Goal: Information Seeking & Learning: Learn about a topic

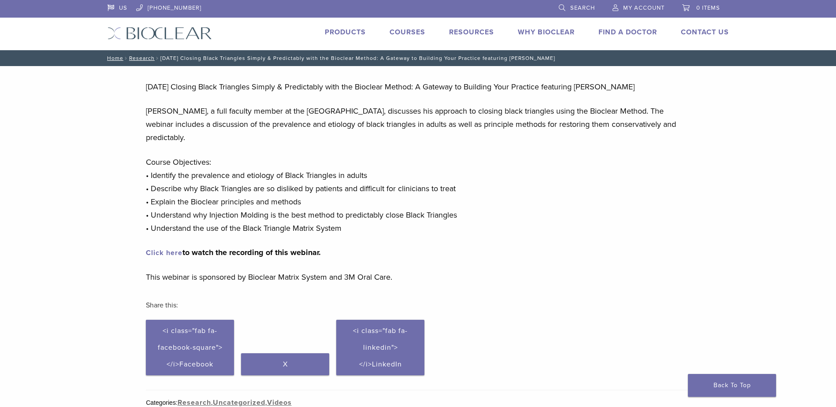
click at [402, 30] on link "Courses" at bounding box center [407, 32] width 36 height 9
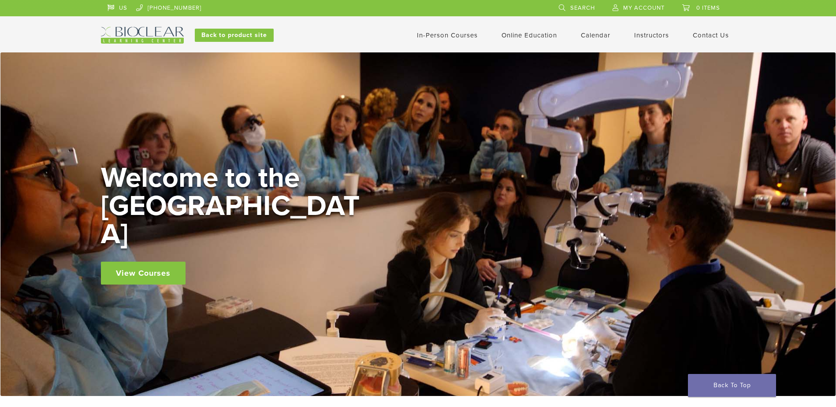
click at [446, 36] on link "In-Person Courses" at bounding box center [447, 35] width 61 height 8
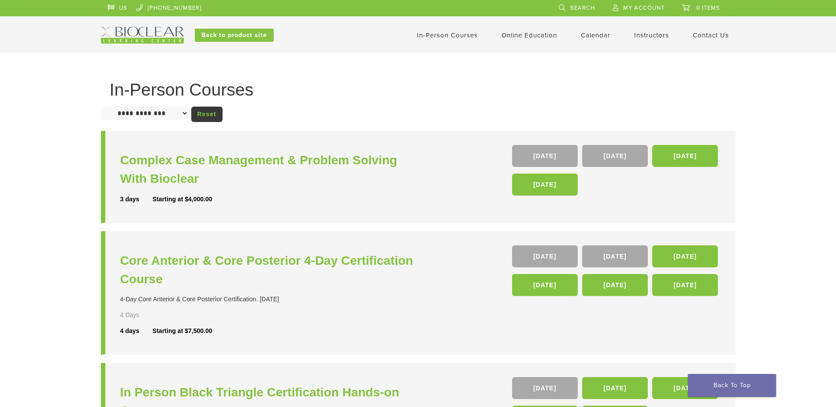
click at [187, 114] on select "**********" at bounding box center [144, 113] width 87 height 13
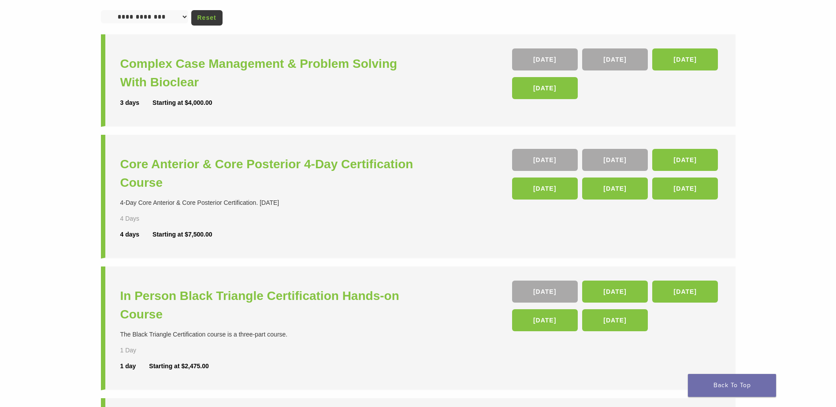
scroll to position [105, 0]
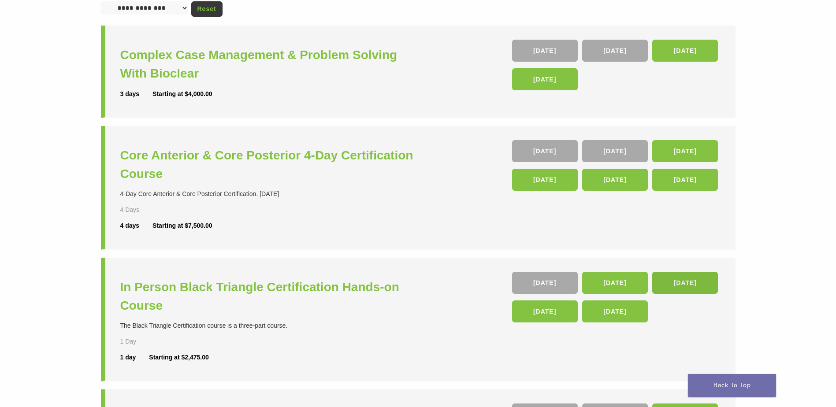
click at [694, 281] on link "06 Mar 26" at bounding box center [685, 283] width 66 height 22
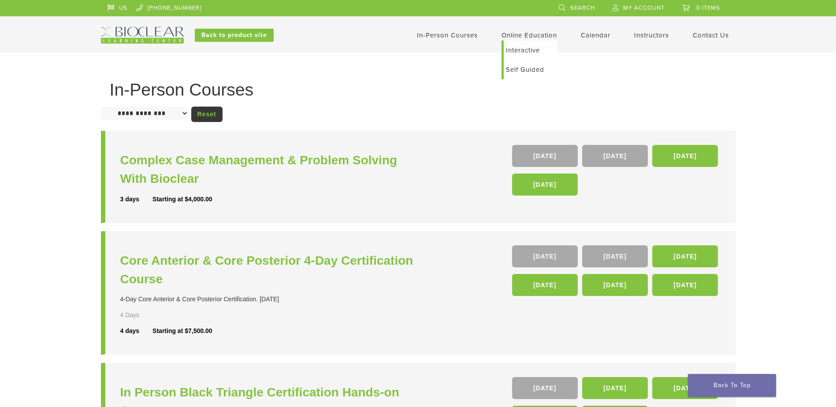
click at [513, 68] on link "Self Guided" at bounding box center [530, 69] width 53 height 19
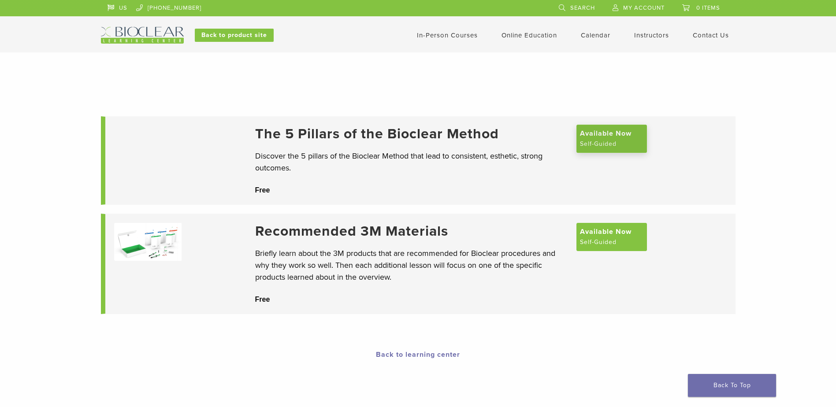
click at [606, 137] on span "Available Now" at bounding box center [606, 133] width 52 height 11
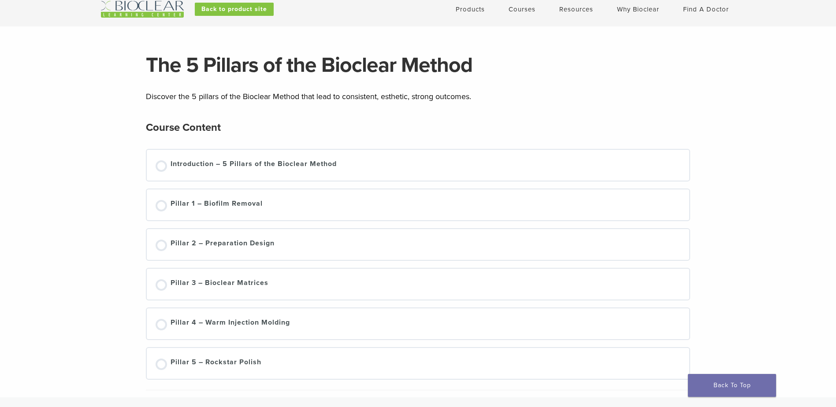
scroll to position [24, 0]
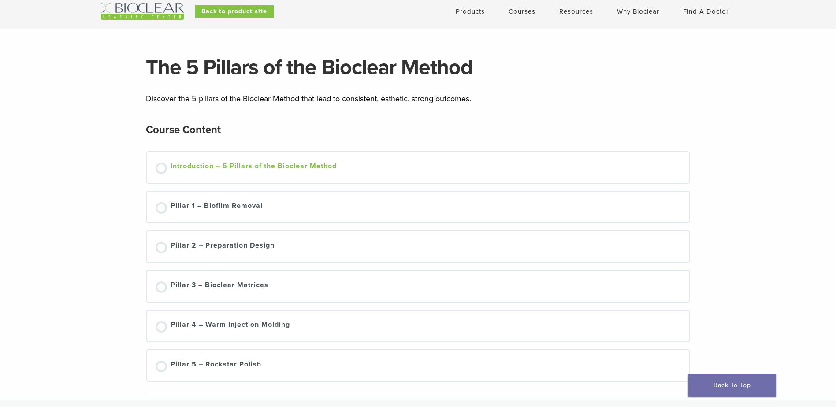
click at [199, 167] on div "Introduction – 5 Pillars of the Bioclear Method" at bounding box center [253, 167] width 166 height 13
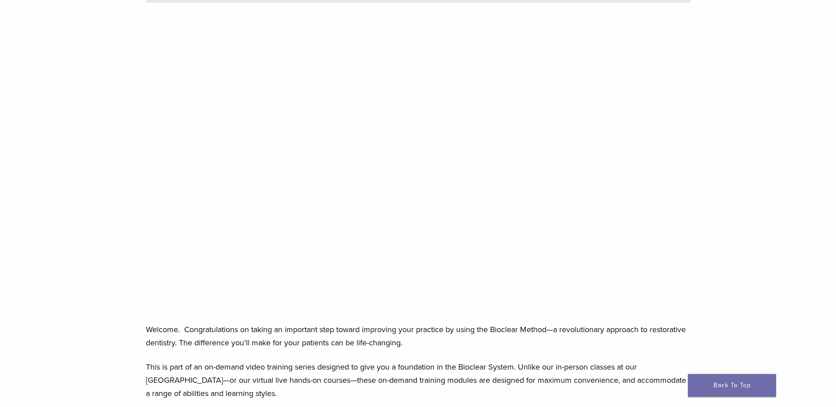
scroll to position [82, 0]
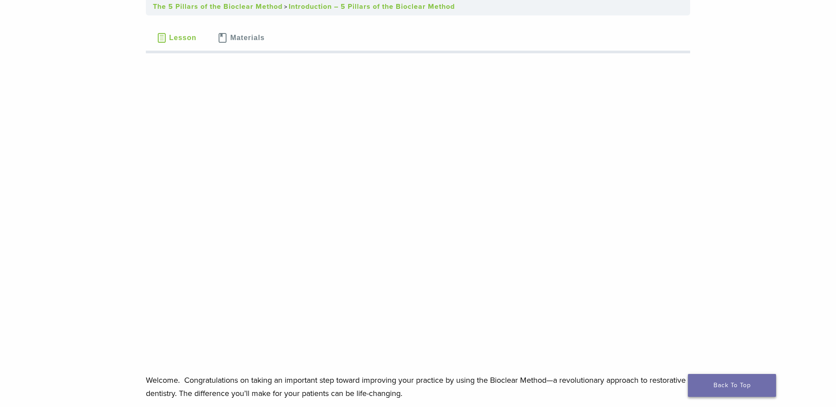
click at [730, 394] on link "Back To Top" at bounding box center [732, 385] width 88 height 23
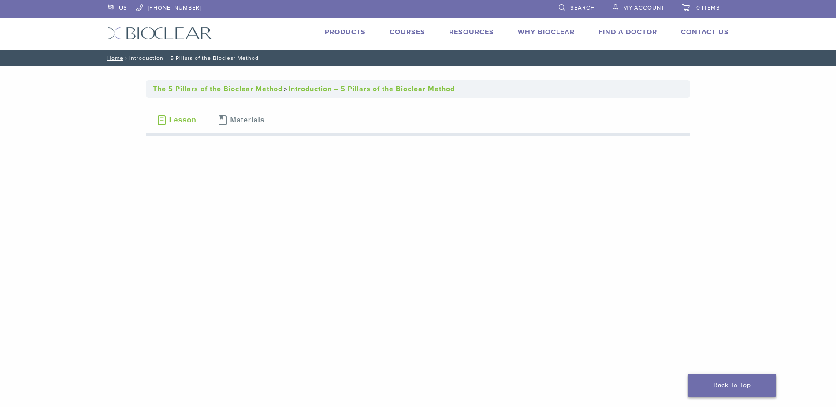
click at [724, 382] on link "Back To Top" at bounding box center [732, 385] width 88 height 23
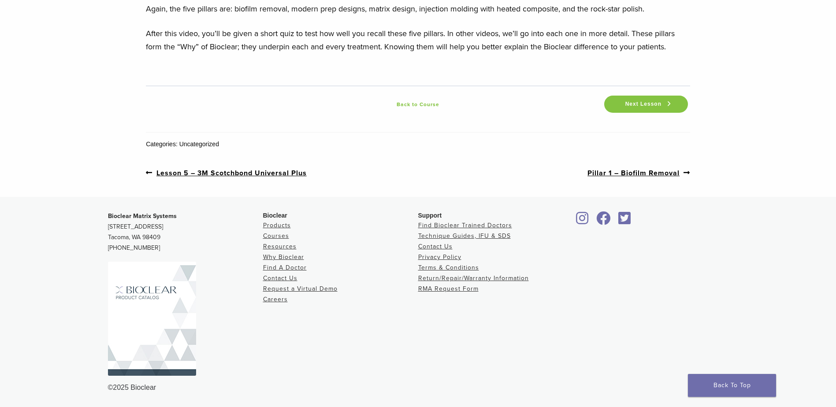
scroll to position [1238, 0]
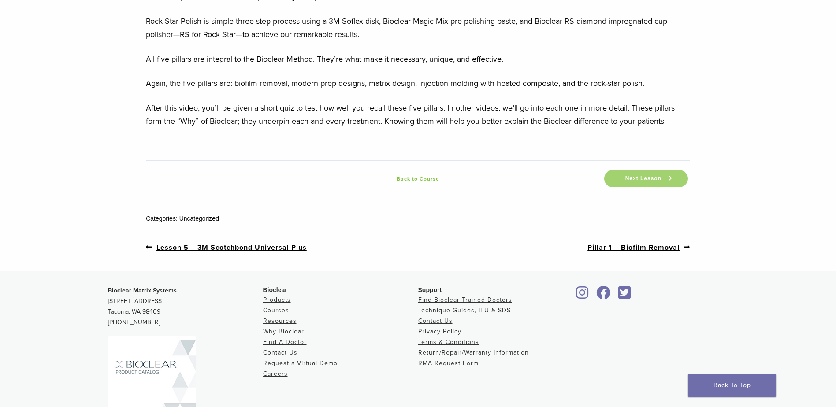
click at [641, 179] on span "Next Lesson" at bounding box center [643, 178] width 47 height 7
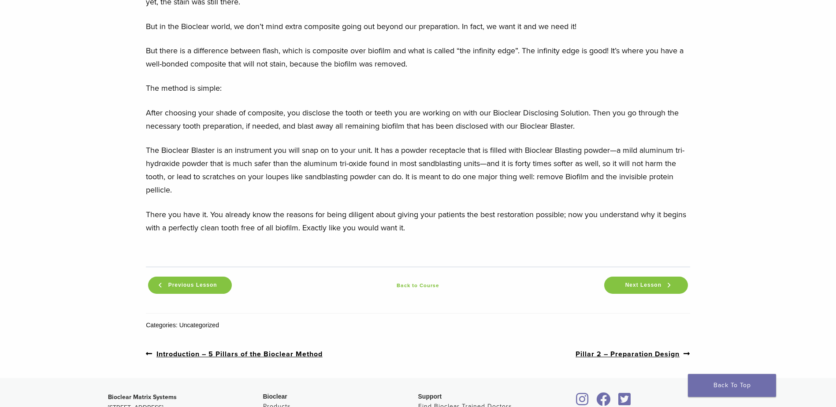
scroll to position [942, 0]
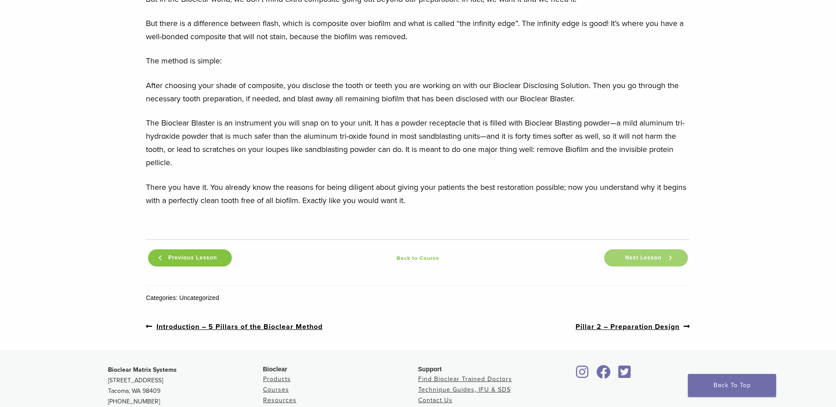
click at [649, 254] on link "Next Lesson" at bounding box center [646, 257] width 84 height 17
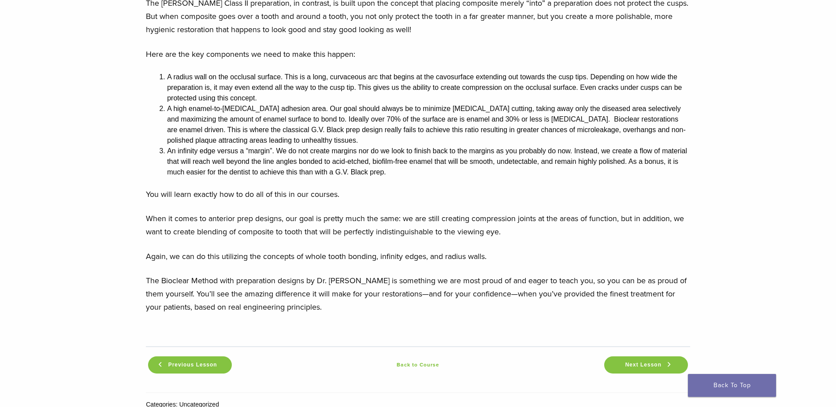
scroll to position [801, 0]
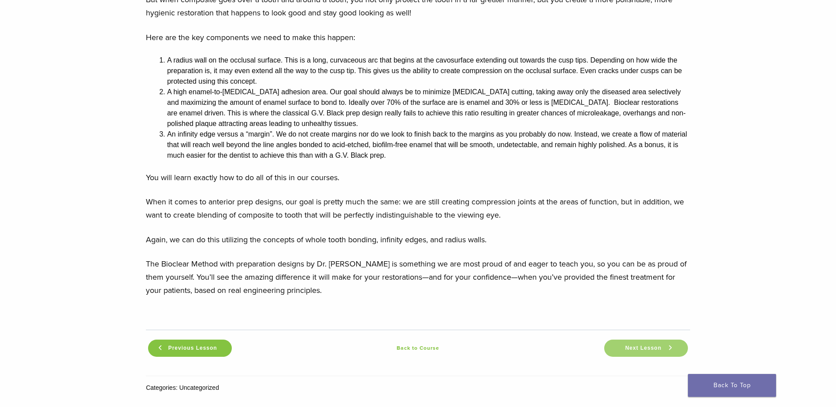
click at [648, 345] on span "Next Lesson" at bounding box center [643, 348] width 47 height 7
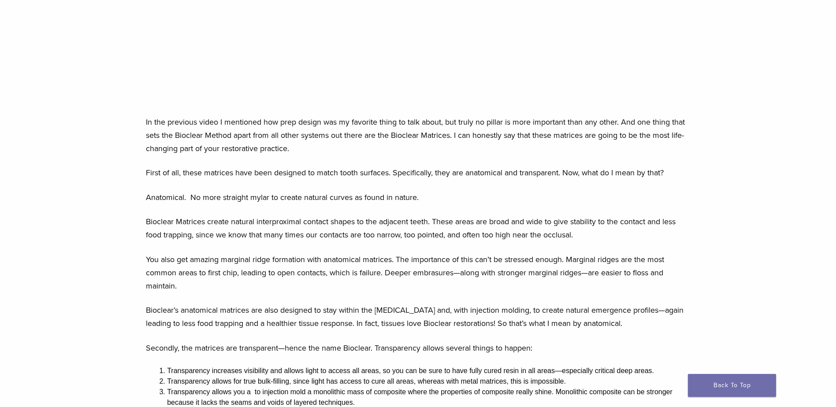
scroll to position [339, 0]
